Goal: Check status: Check status

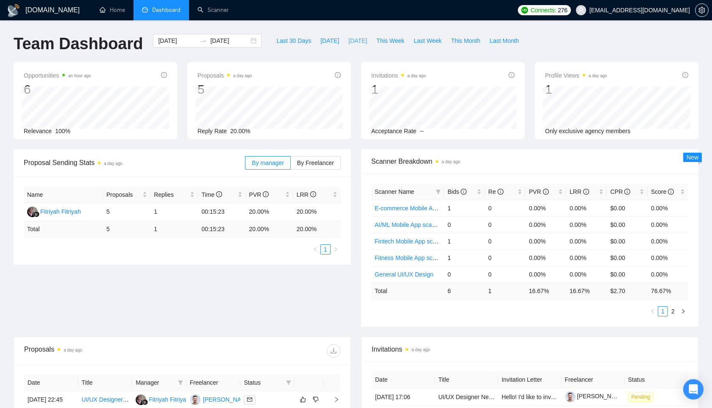
click at [353, 42] on span "[DATE]" at bounding box center [357, 40] width 19 height 9
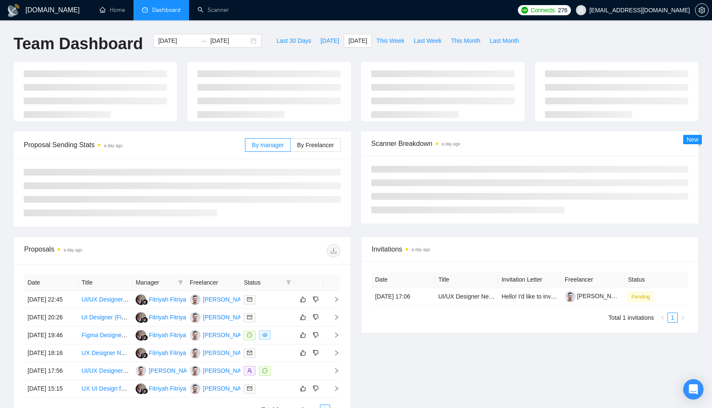
type input "[DATE]"
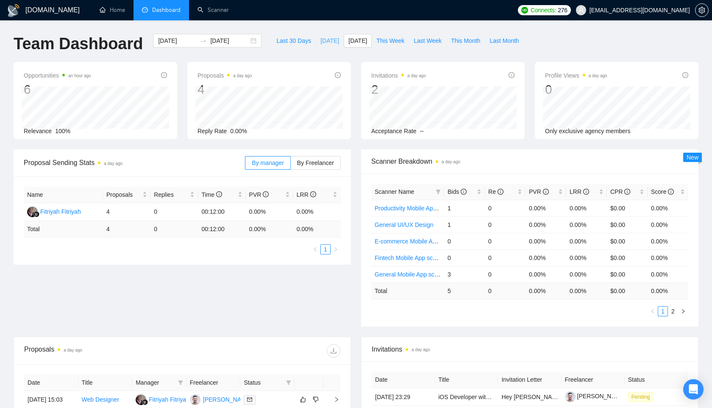
click at [323, 40] on span "[DATE]" at bounding box center [329, 40] width 19 height 9
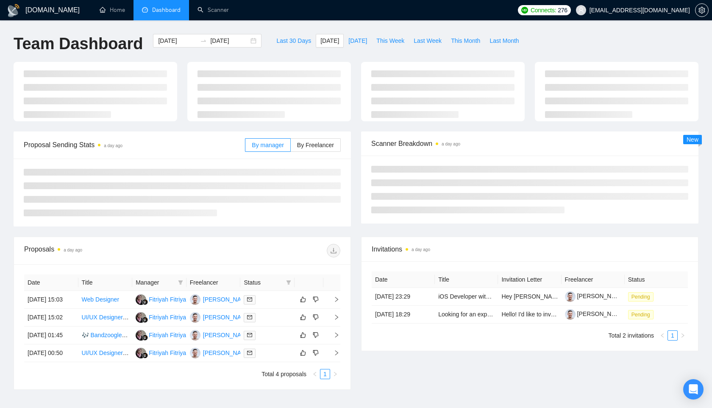
type input "[DATE]"
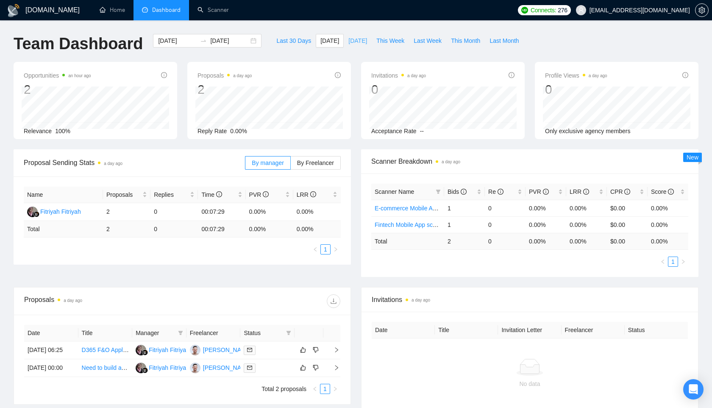
click at [349, 40] on span "[DATE]" at bounding box center [357, 40] width 19 height 9
type input "[DATE]"
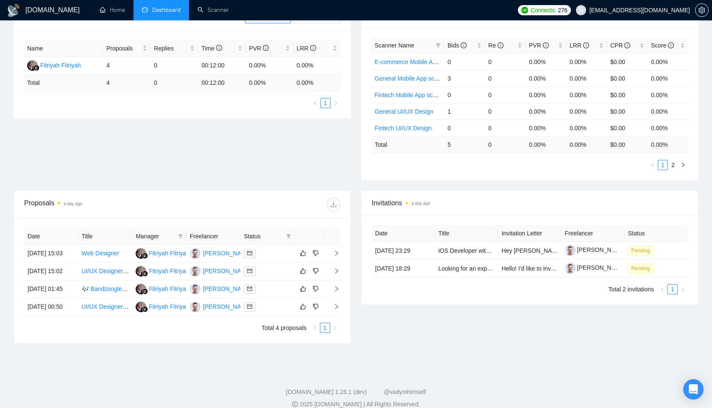
scroll to position [189, 0]
